Goal: Task Accomplishment & Management: Complete application form

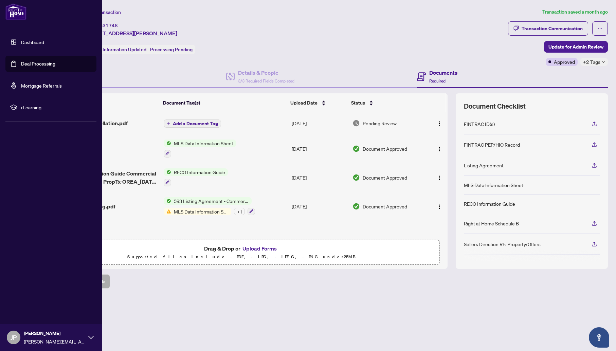
click at [30, 40] on link "Dashboard" at bounding box center [32, 42] width 23 height 6
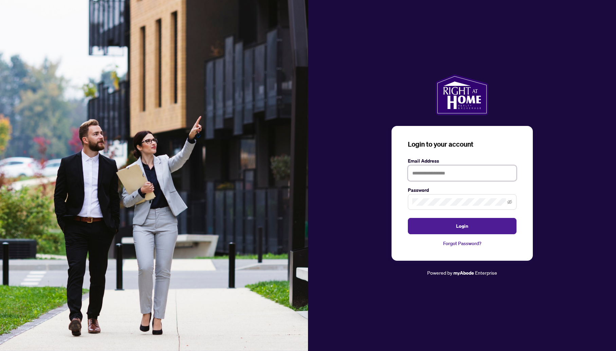
type input "**********"
click at [459, 226] on span "Login" at bounding box center [462, 226] width 12 height 11
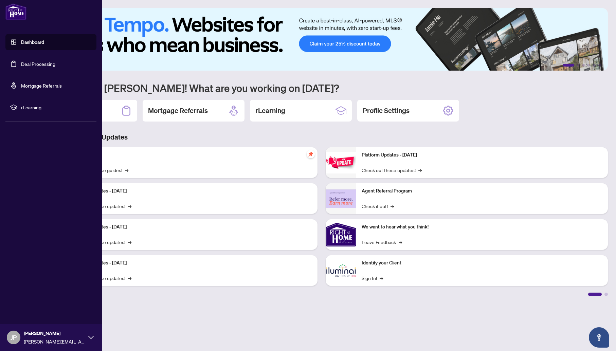
click at [28, 64] on link "Deal Processing" at bounding box center [38, 64] width 34 height 6
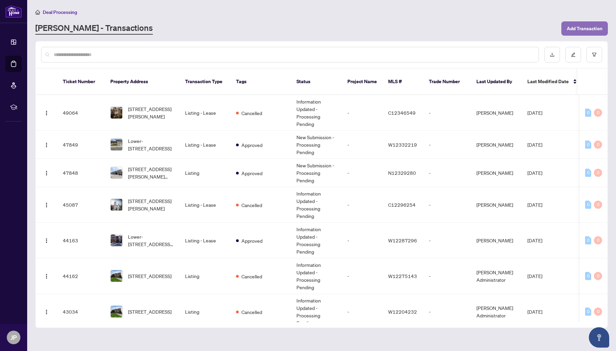
click at [571, 27] on span "Add Transaction" at bounding box center [585, 28] width 36 height 11
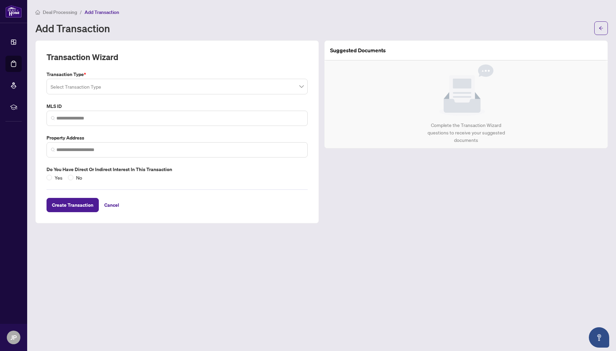
click at [81, 90] on input "search" at bounding box center [177, 86] width 253 height 15
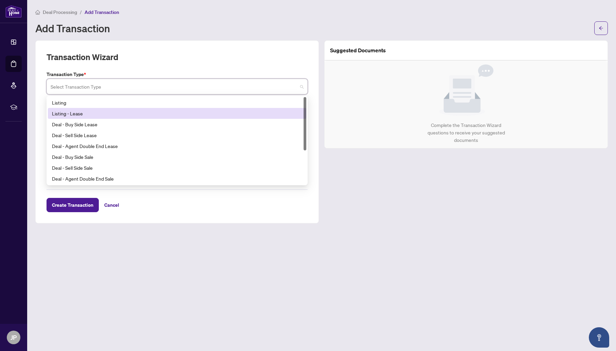
click at [69, 111] on div "Listing - Lease" at bounding box center [177, 113] width 250 height 7
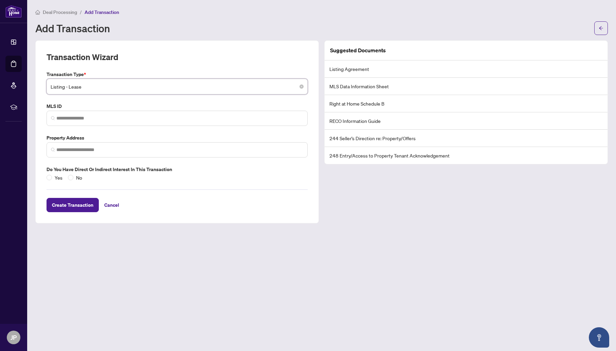
paste input "*********"
type input "*********"
click at [80, 88] on input "*********" at bounding box center [177, 86] width 253 height 15
drag, startPoint x: 80, startPoint y: 88, endPoint x: 35, endPoint y: 83, distance: 44.8
click at [35, 83] on div "Transaction Wizard Transaction Type * ********* Listing - Lease Simple Empty No…" at bounding box center [177, 131] width 289 height 183
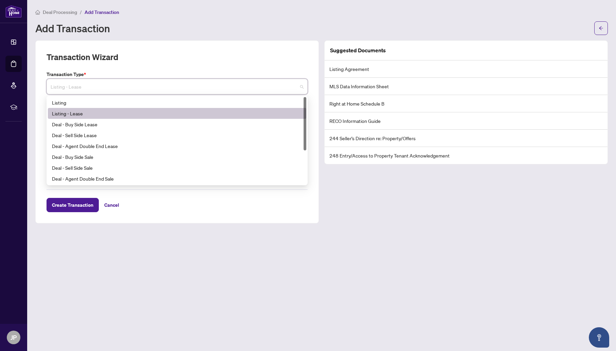
click at [71, 113] on div "Listing - Lease" at bounding box center [177, 113] width 250 height 7
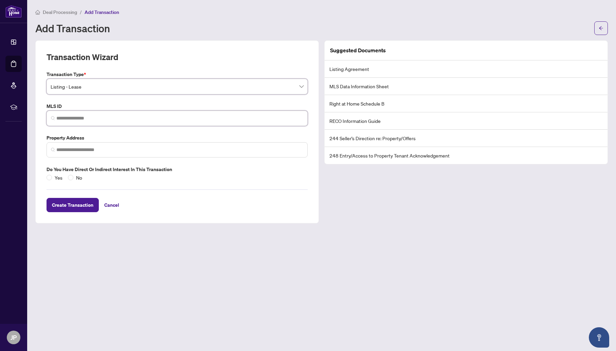
drag, startPoint x: 58, startPoint y: 118, endPoint x: 63, endPoint y: 122, distance: 6.5
click at [58, 118] on input "search" at bounding box center [179, 118] width 247 height 7
paste input "*********"
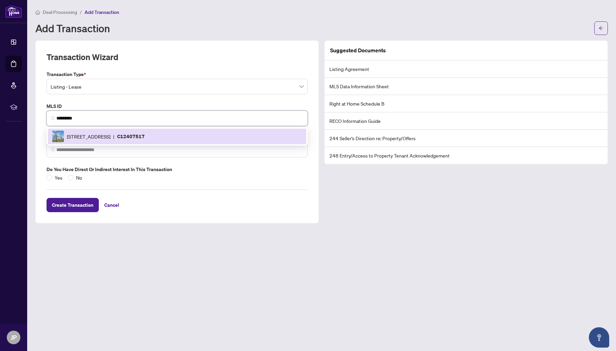
type input "*********"
click at [79, 148] on input "search" at bounding box center [179, 149] width 247 height 7
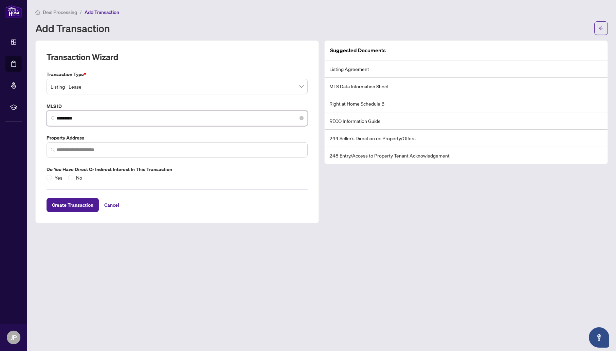
click at [85, 118] on input "*********" at bounding box center [179, 118] width 247 height 7
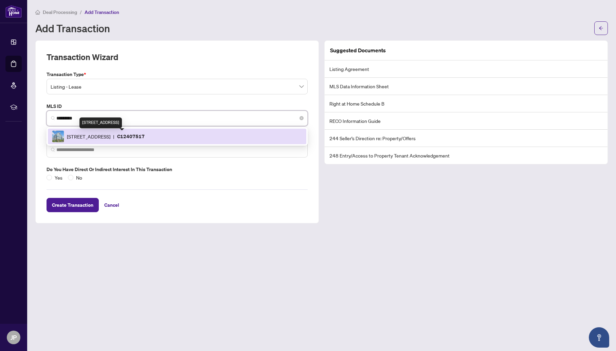
click at [89, 137] on span "[STREET_ADDRESS]" at bounding box center [88, 136] width 43 height 7
type input "**********"
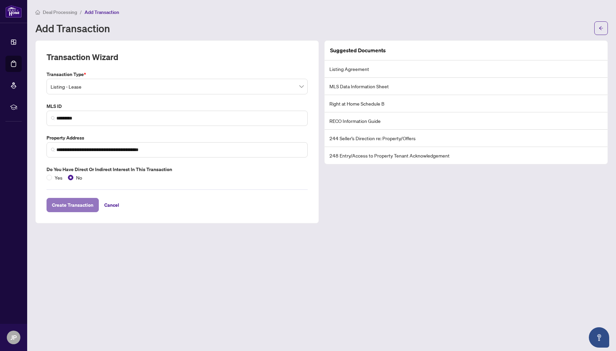
click at [82, 206] on span "Create Transaction" at bounding box center [72, 205] width 41 height 11
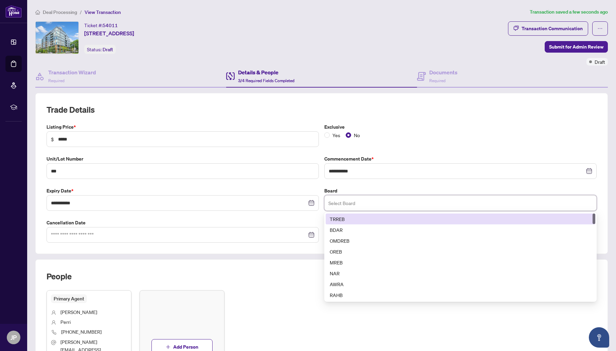
click at [337, 206] on input "search" at bounding box center [461, 203] width 264 height 15
click at [338, 216] on div "TRREB" at bounding box center [461, 218] width 262 height 7
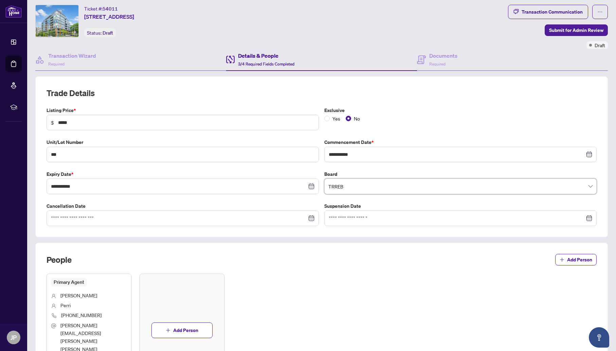
scroll to position [11, 0]
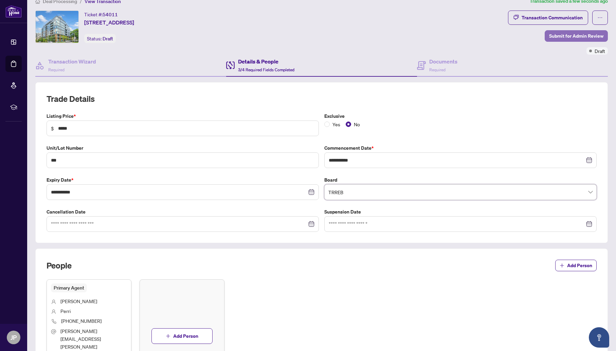
click at [580, 35] on span "Submit for Admin Review" at bounding box center [576, 36] width 54 height 11
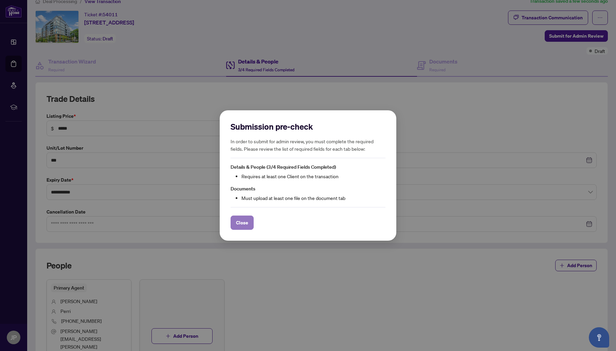
click at [251, 221] on button "Close" at bounding box center [242, 223] width 23 height 14
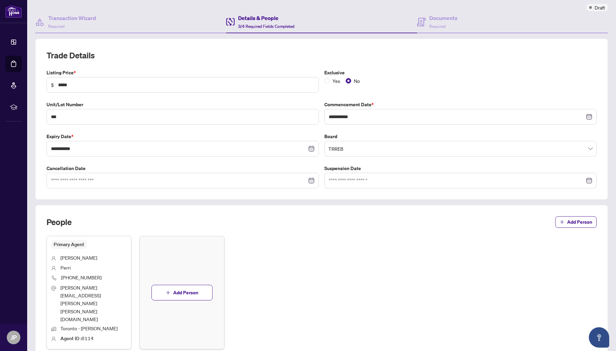
scroll to position [66, 0]
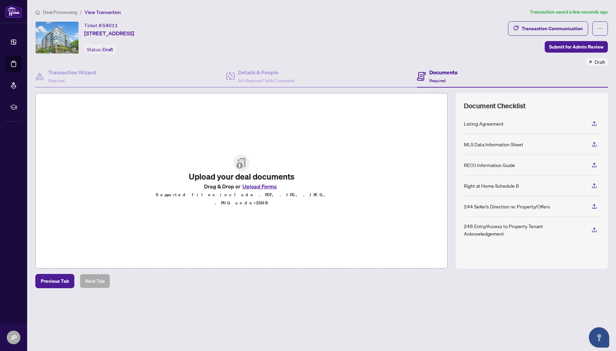
click at [246, 167] on img at bounding box center [241, 163] width 16 height 16
click at [242, 168] on img at bounding box center [241, 163] width 16 height 16
click at [256, 190] on button "Upload Forms" at bounding box center [260, 186] width 38 height 9
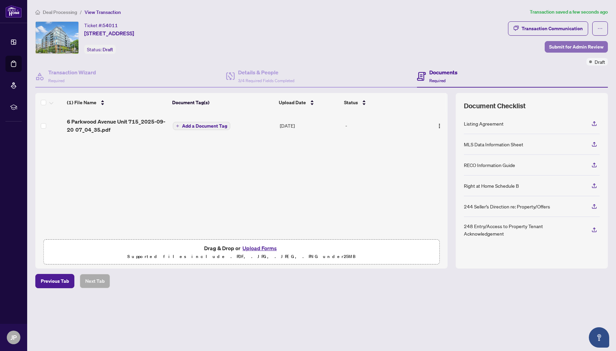
click at [569, 47] on span "Submit for Admin Review" at bounding box center [576, 46] width 54 height 11
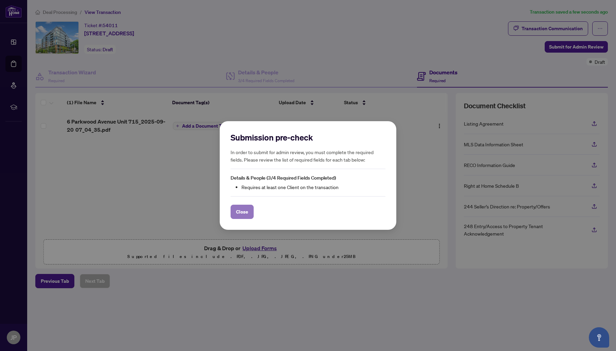
click at [243, 211] on span "Close" at bounding box center [242, 212] width 12 height 11
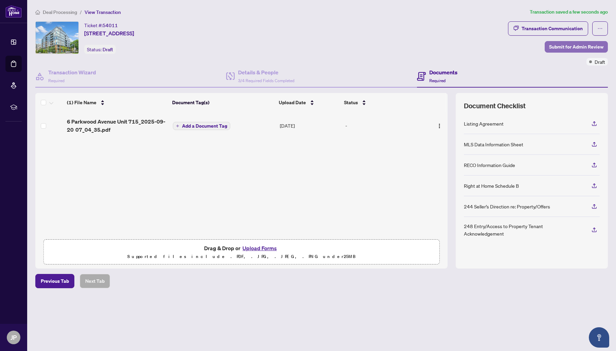
click at [580, 47] on span "Submit for Admin Review" at bounding box center [576, 46] width 54 height 11
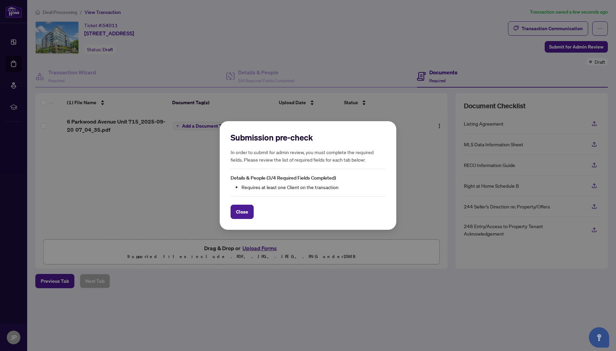
click at [245, 212] on span "Close" at bounding box center [242, 212] width 12 height 11
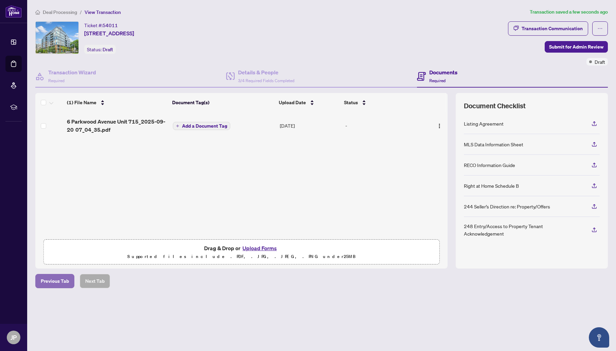
click at [57, 283] on span "Previous Tab" at bounding box center [55, 281] width 28 height 11
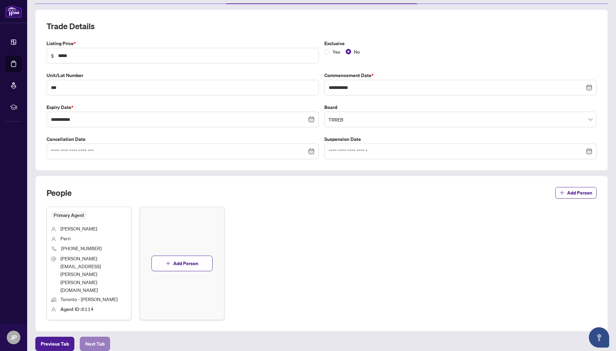
scroll to position [83, 0]
click at [95, 339] on span "Next Tab" at bounding box center [94, 344] width 19 height 11
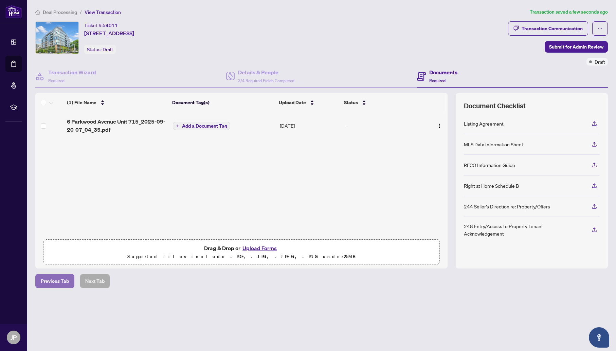
click at [64, 279] on span "Previous Tab" at bounding box center [55, 281] width 28 height 11
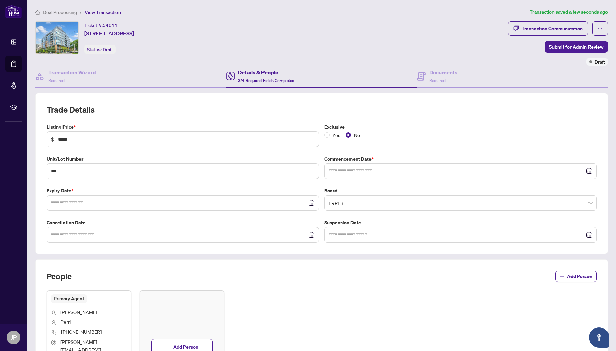
type input "**********"
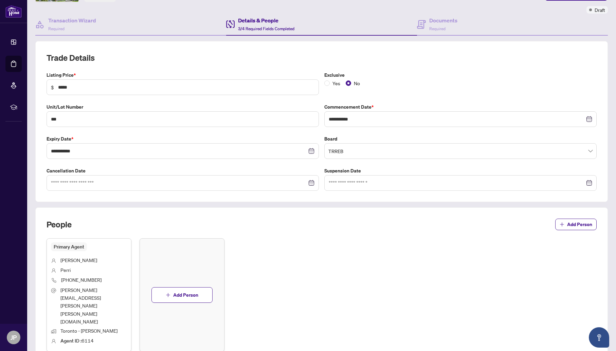
scroll to position [84, 0]
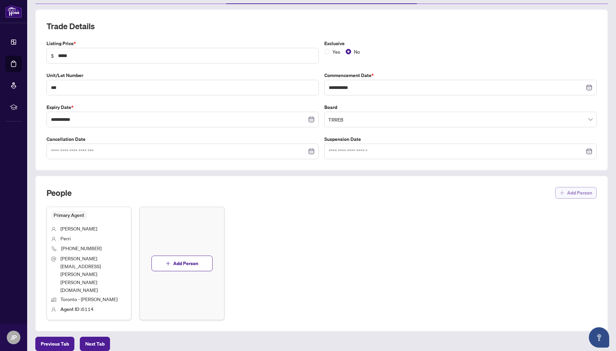
click at [570, 194] on span "Add Person" at bounding box center [579, 193] width 25 height 11
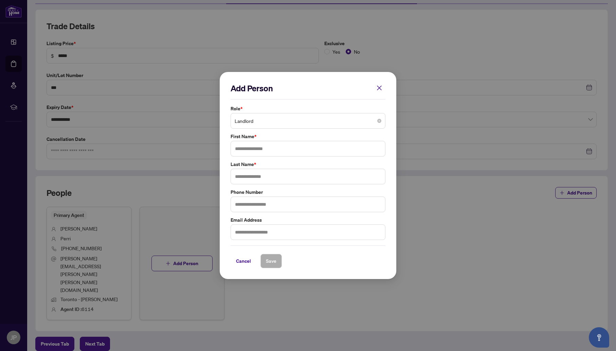
click at [276, 123] on span "Landlord" at bounding box center [308, 121] width 147 height 13
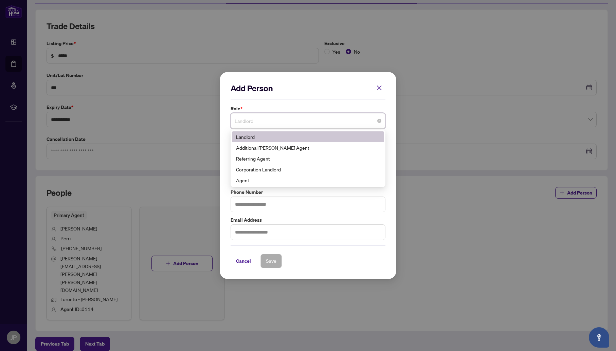
click at [253, 139] on div "Landlord" at bounding box center [308, 136] width 144 height 7
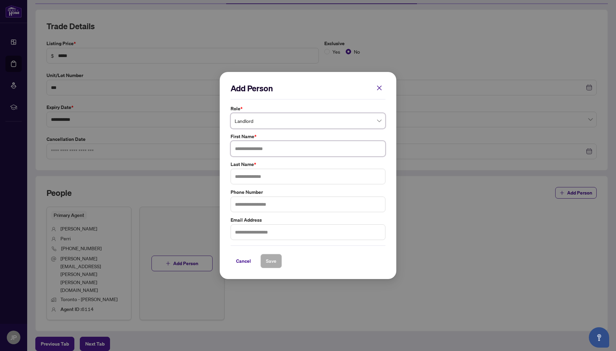
click at [251, 148] on input "text" at bounding box center [308, 149] width 155 height 16
type input "********"
type input "*****"
click at [270, 261] on span "Save" at bounding box center [271, 261] width 11 height 11
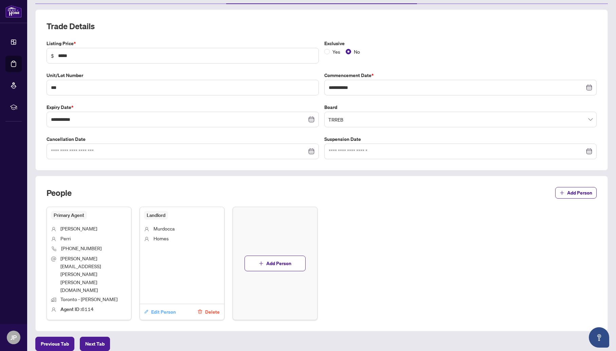
click at [158, 307] on span "Edit Person" at bounding box center [163, 312] width 25 height 11
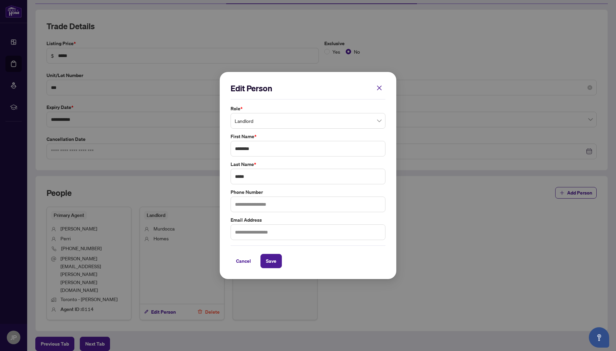
click at [379, 88] on icon "close" at bounding box center [379, 88] width 5 height 5
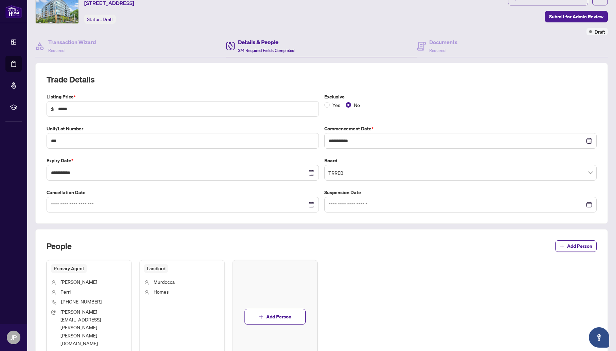
scroll to position [21, 0]
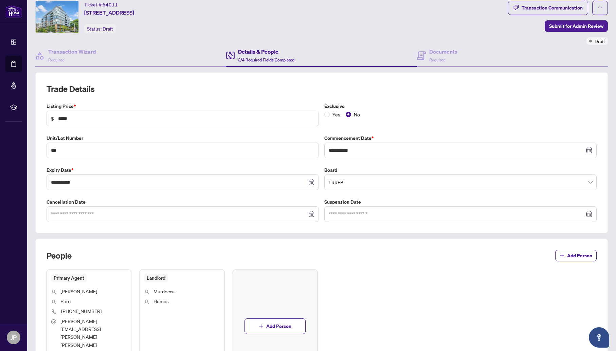
click at [574, 28] on span "Submit for Admin Review" at bounding box center [576, 26] width 54 height 11
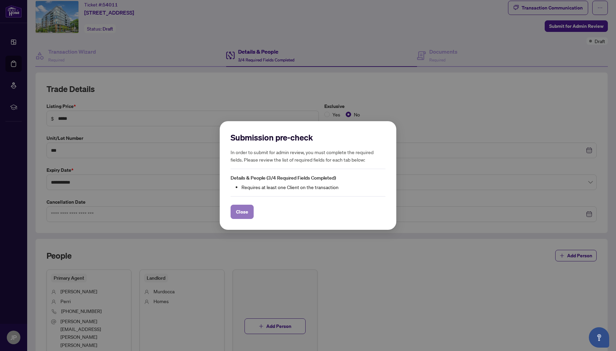
click at [245, 210] on span "Close" at bounding box center [242, 212] width 12 height 11
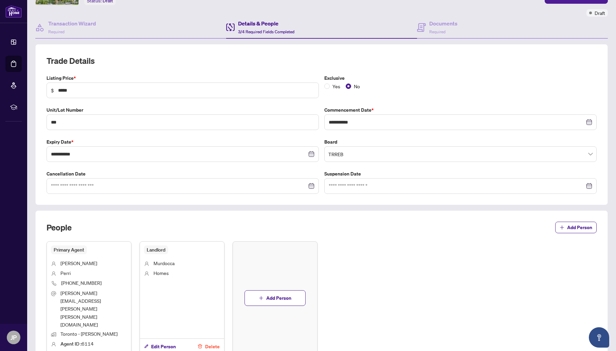
scroll to position [84, 0]
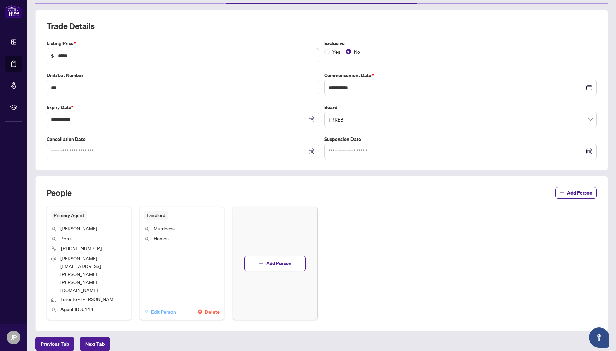
click at [158, 307] on span "Edit Person" at bounding box center [163, 312] width 25 height 11
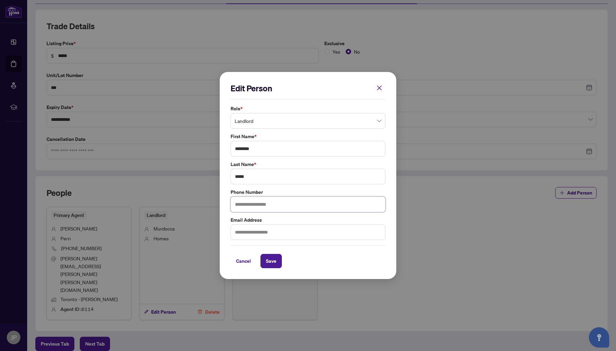
click at [291, 204] on input "text" at bounding box center [308, 205] width 155 height 16
click at [282, 230] on input "text" at bounding box center [308, 233] width 155 height 16
type input "**********"
click at [272, 262] on span "Save" at bounding box center [271, 261] width 11 height 11
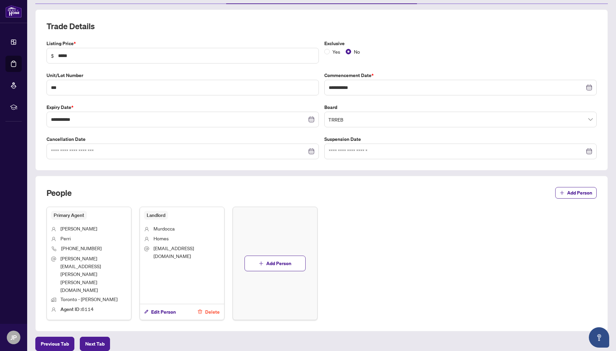
scroll to position [0, 0]
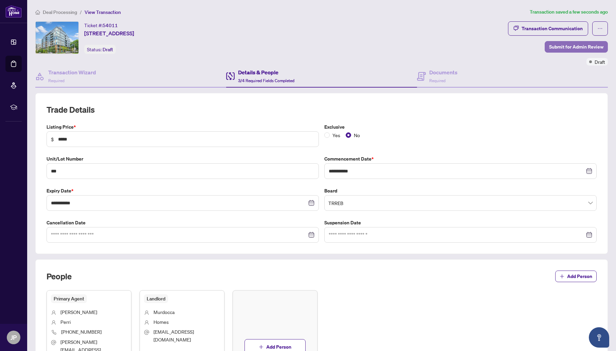
click at [575, 43] on span "Submit for Admin Review" at bounding box center [576, 46] width 54 height 11
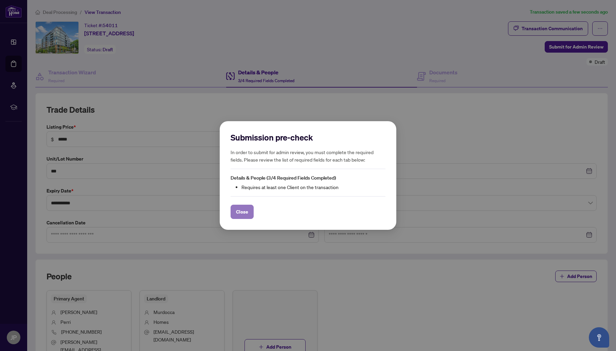
click at [241, 210] on span "Close" at bounding box center [242, 212] width 12 height 11
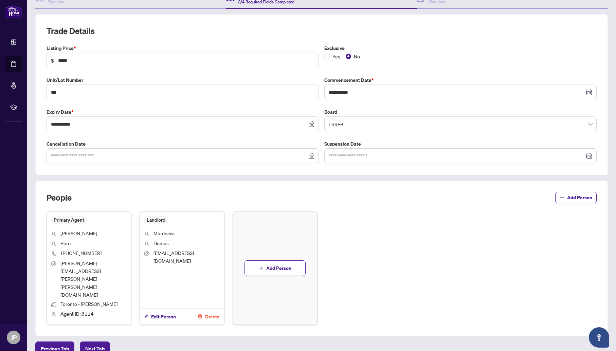
scroll to position [82, 0]
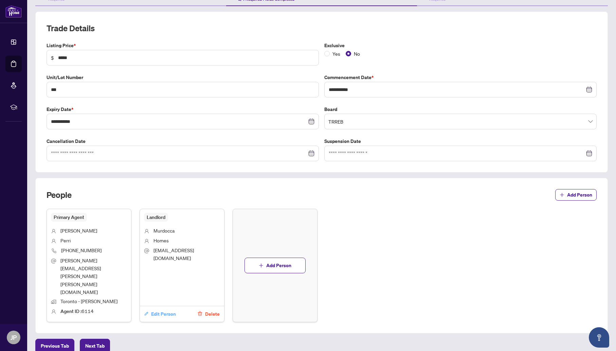
click at [169, 309] on span "Edit Person" at bounding box center [163, 314] width 25 height 11
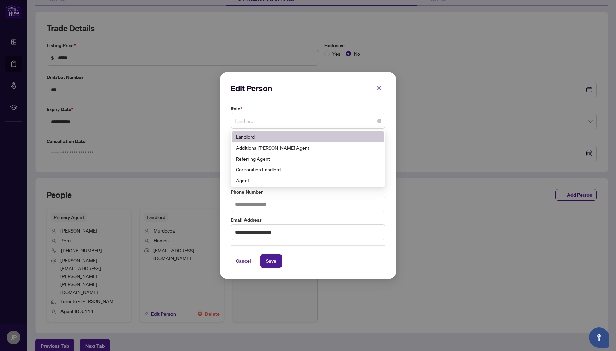
click at [279, 123] on span "Landlord" at bounding box center [308, 121] width 147 height 13
click at [262, 136] on div "Landlord" at bounding box center [308, 136] width 144 height 7
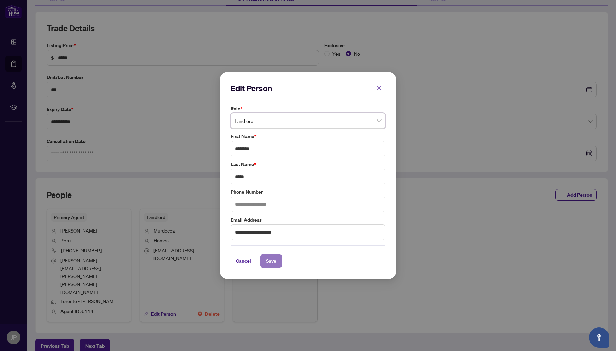
click at [268, 261] on span "Save" at bounding box center [271, 261] width 11 height 11
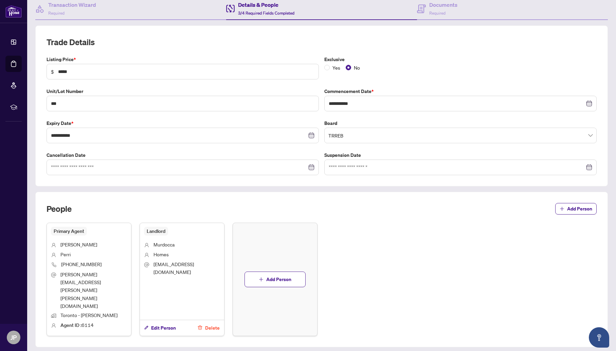
scroll to position [84, 0]
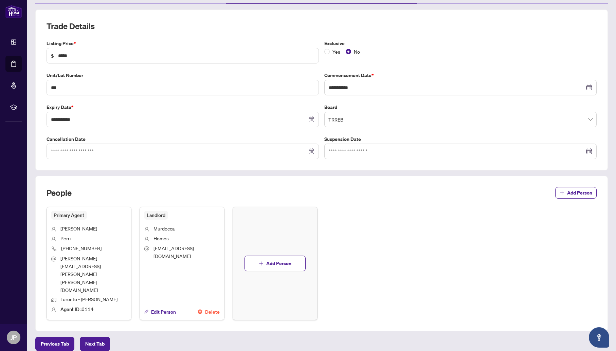
click at [97, 339] on span "Next Tab" at bounding box center [94, 344] width 19 height 11
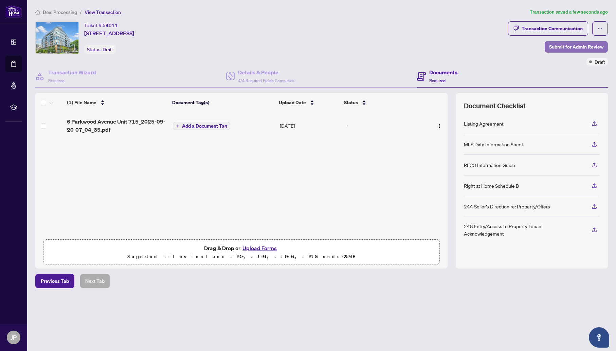
click at [576, 49] on span "Submit for Admin Review" at bounding box center [576, 46] width 54 height 11
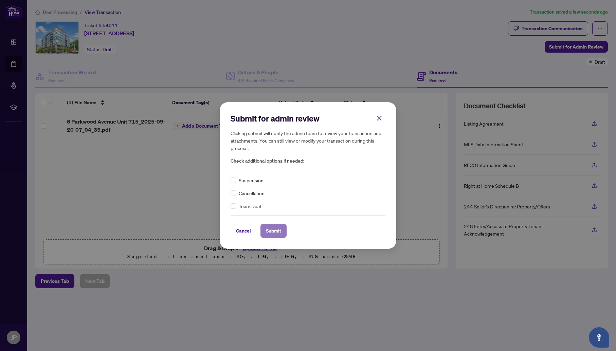
click at [275, 229] on span "Submit" at bounding box center [273, 231] width 15 height 11
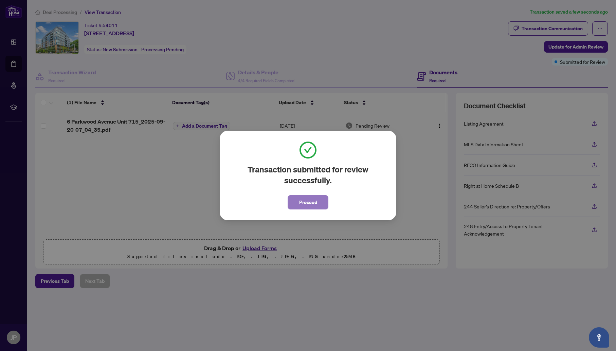
click at [306, 204] on span "Proceed" at bounding box center [308, 202] width 18 height 11
